Goal: Navigation & Orientation: Find specific page/section

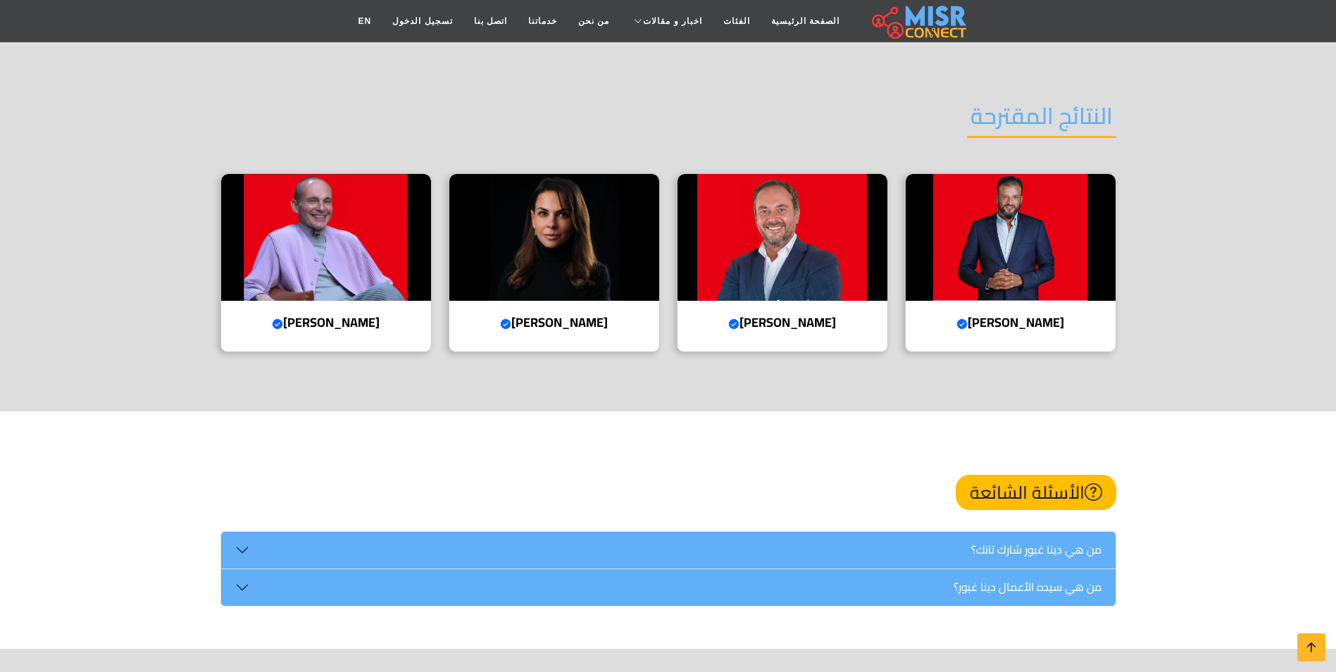
scroll to position [1620, 0]
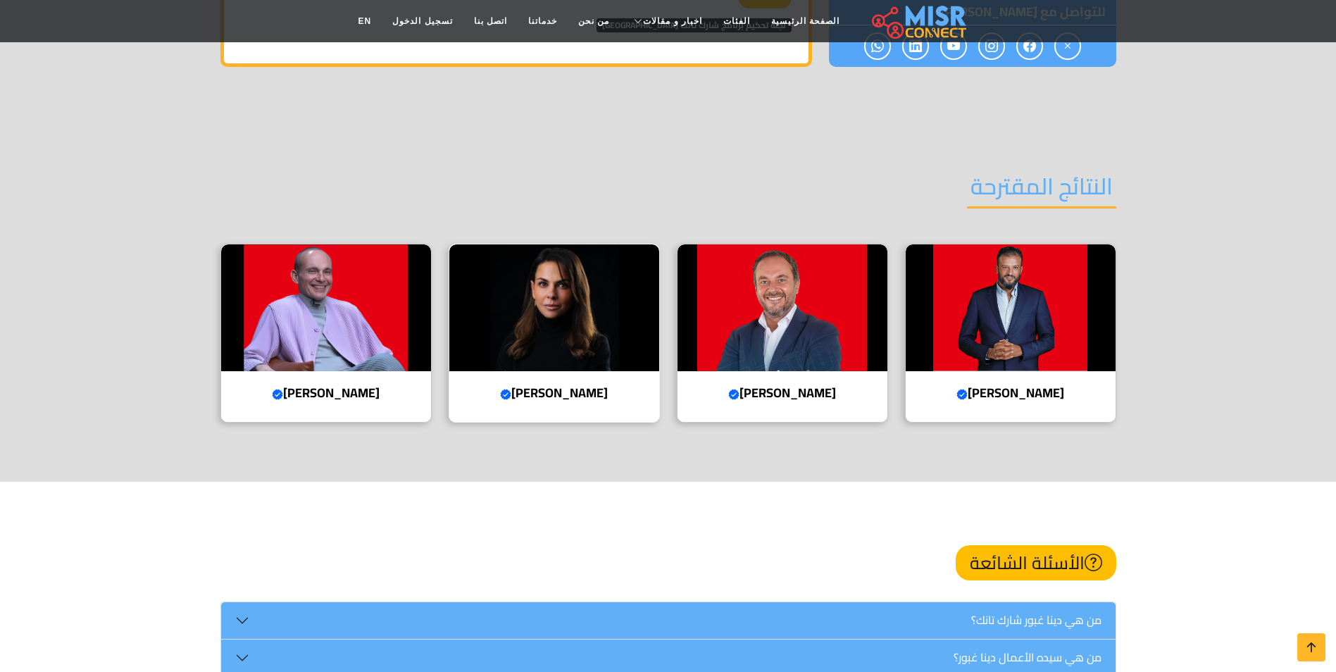
click at [548, 385] on h4 "هيلدا لوقا Verified account" at bounding box center [554, 392] width 189 height 15
click at [364, 385] on h4 "محمد فاروق Verified account" at bounding box center [326, 392] width 189 height 15
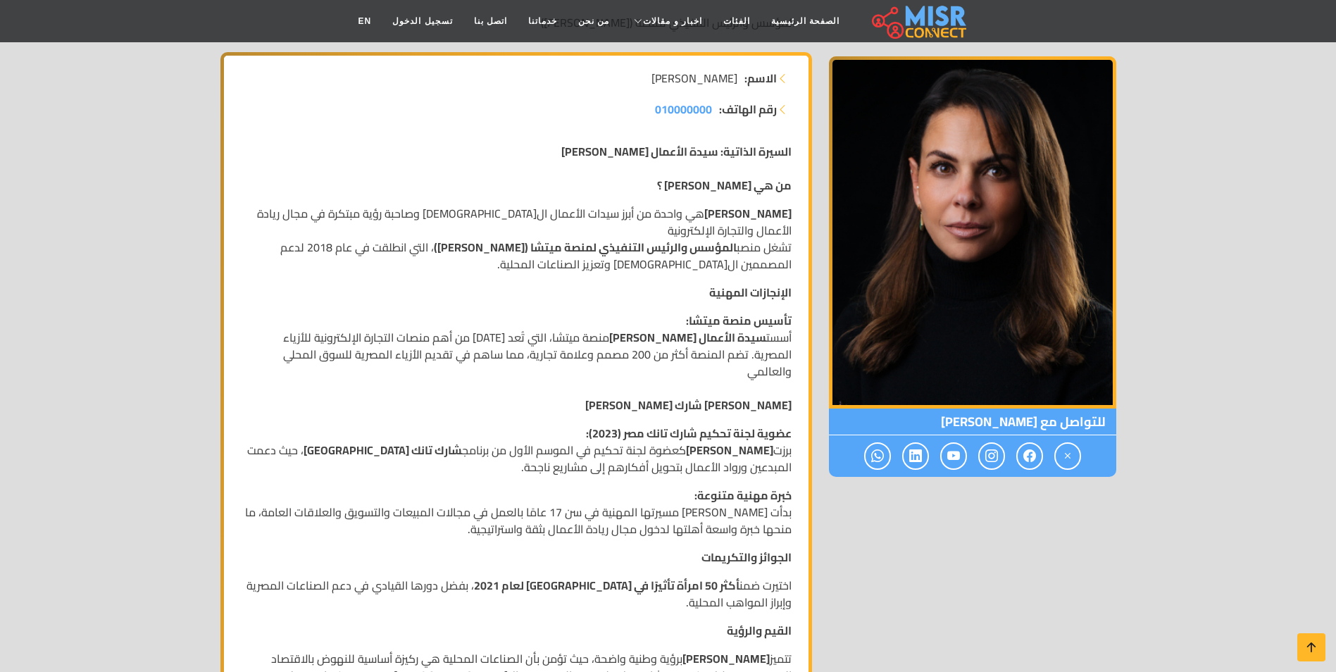
scroll to position [634, 0]
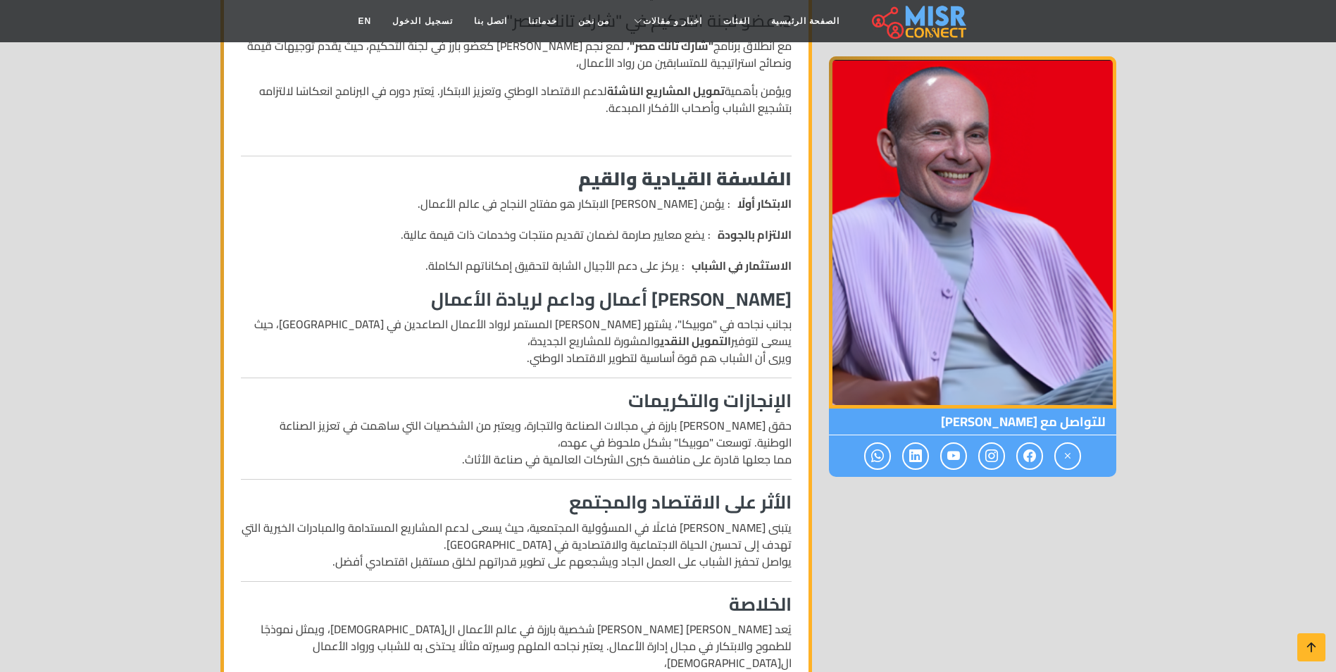
scroll to position [1268, 0]
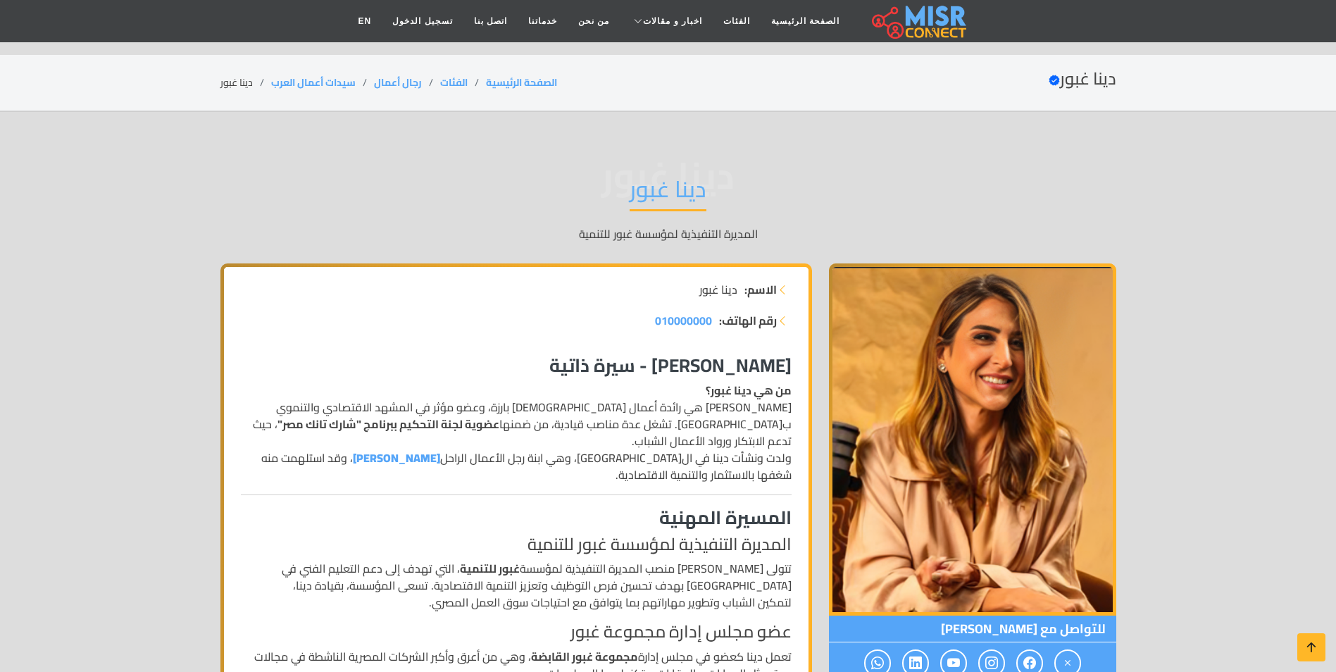
scroll to position [1620, 0]
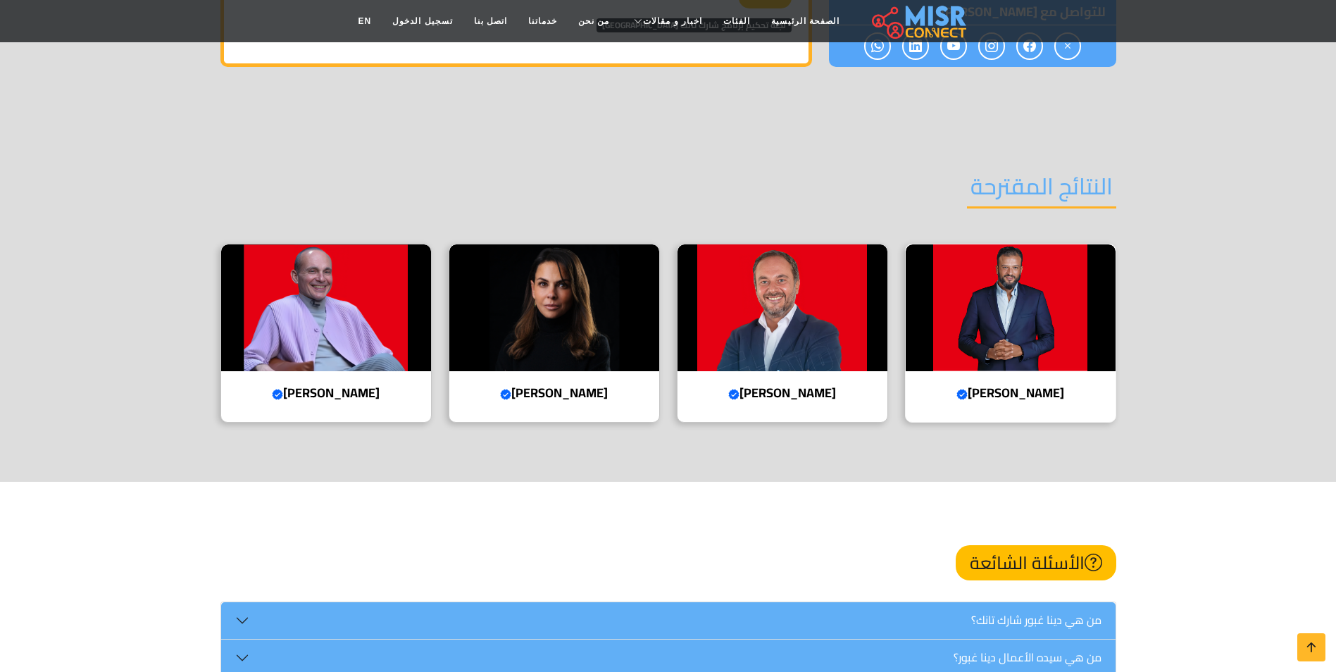
click at [1045, 385] on h4 "أيمن ممدوح Verified account" at bounding box center [1010, 392] width 189 height 15
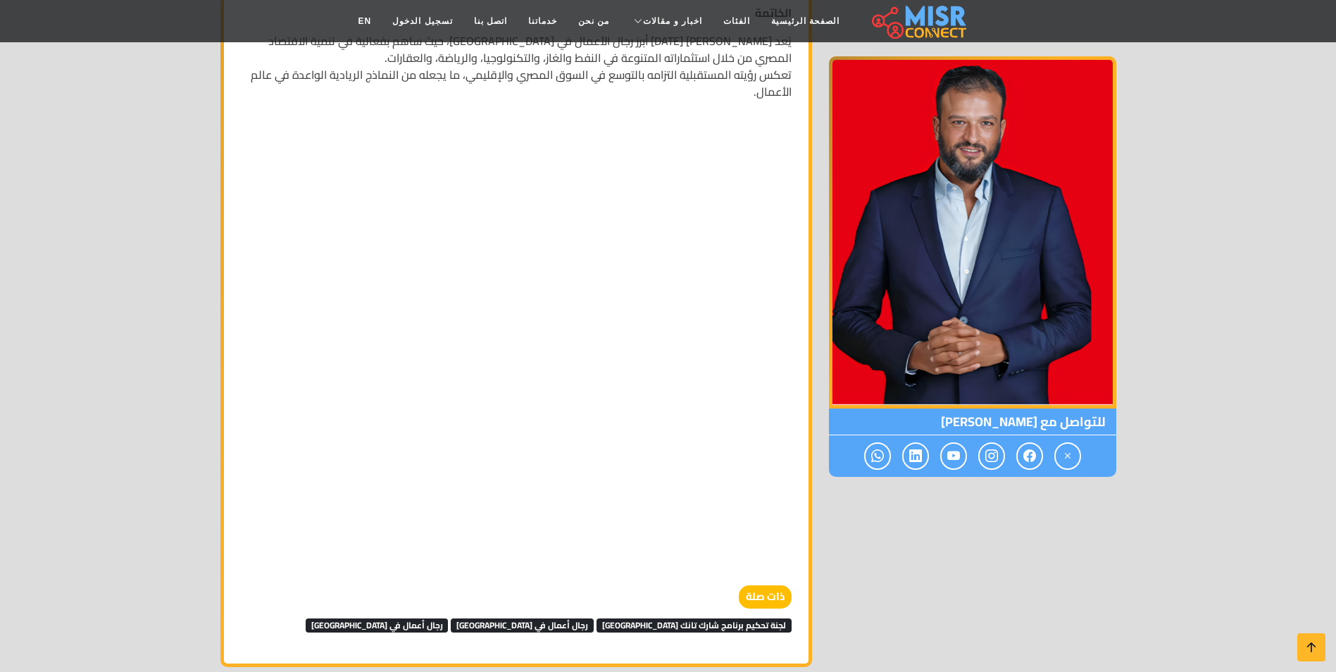
scroll to position [1902, 0]
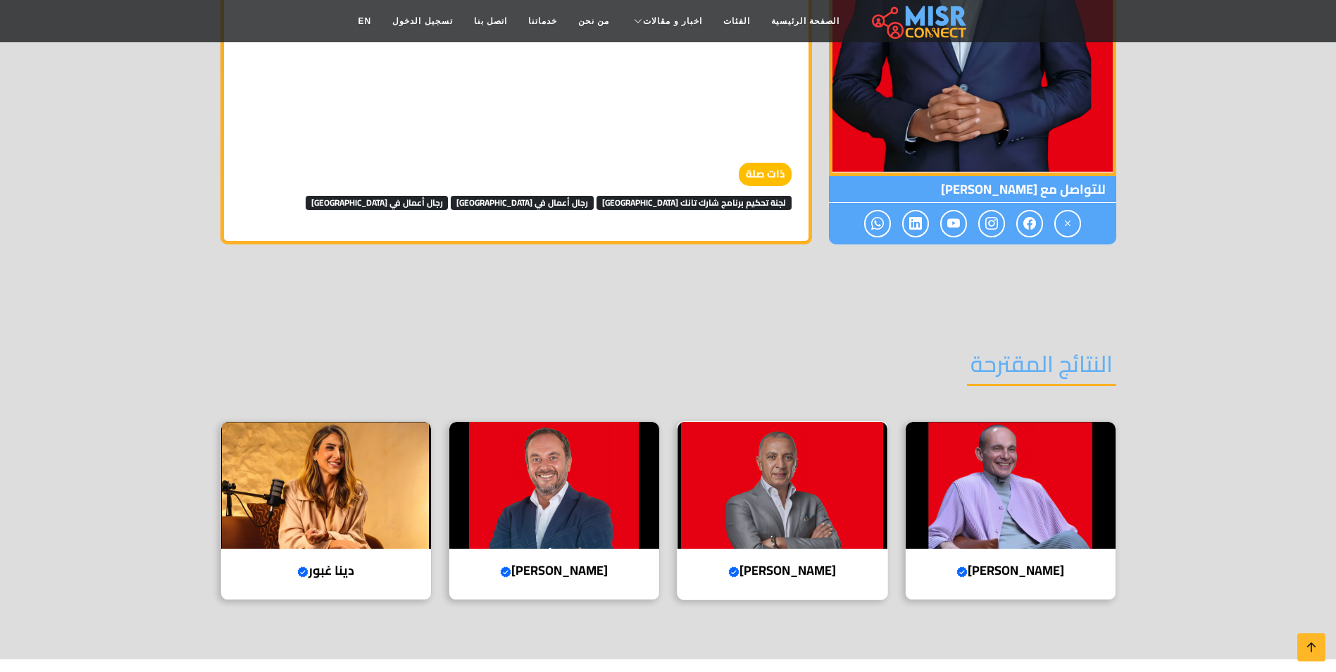
click at [752, 573] on h4 "أحمد السويدي Verified account" at bounding box center [782, 570] width 189 height 15
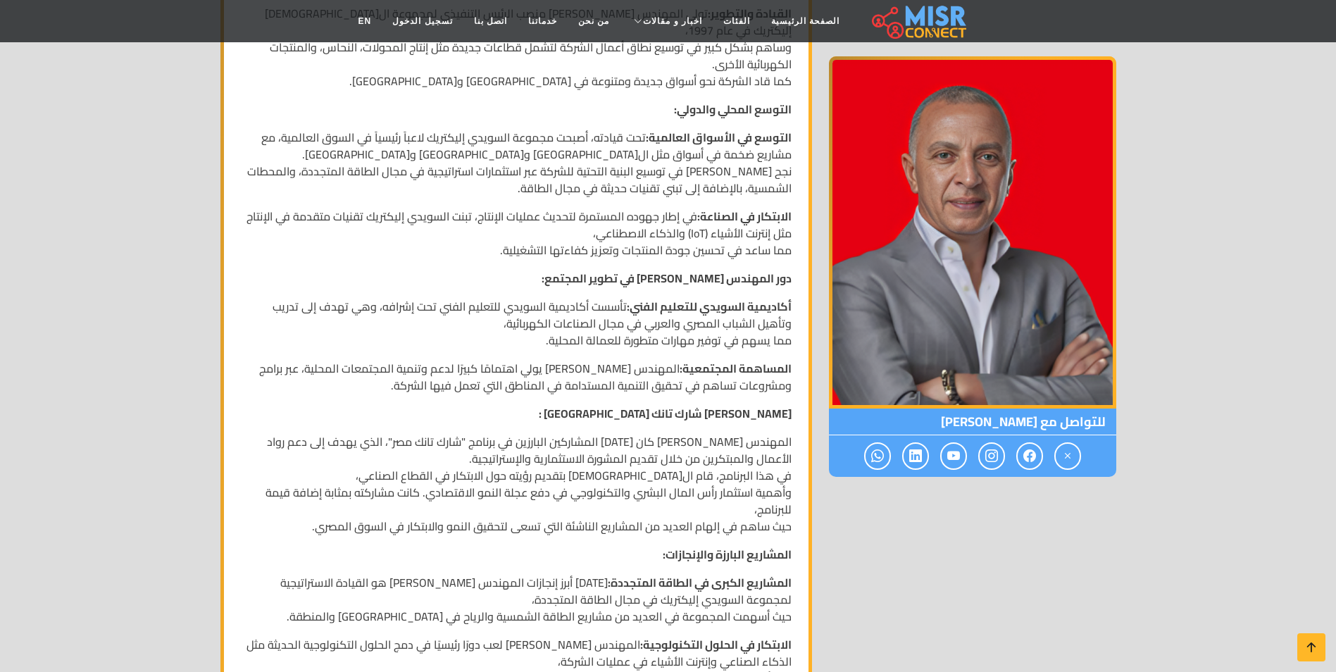
scroll to position [1127, 0]
